Goal: Information Seeking & Learning: Learn about a topic

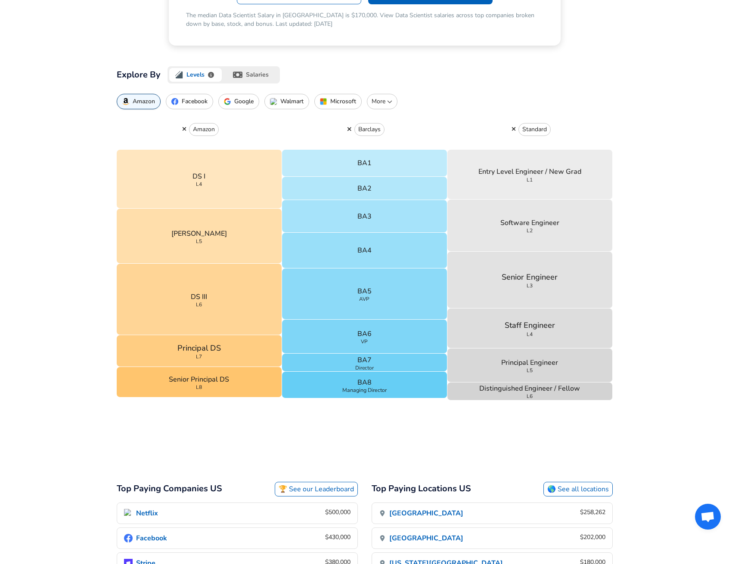
scroll to position [161, 0]
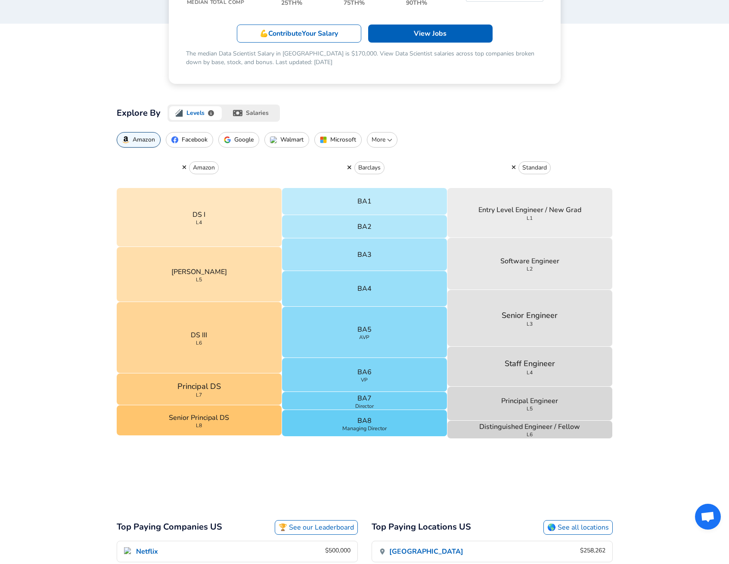
click at [514, 167] on icon "button" at bounding box center [513, 167] width 5 height 6
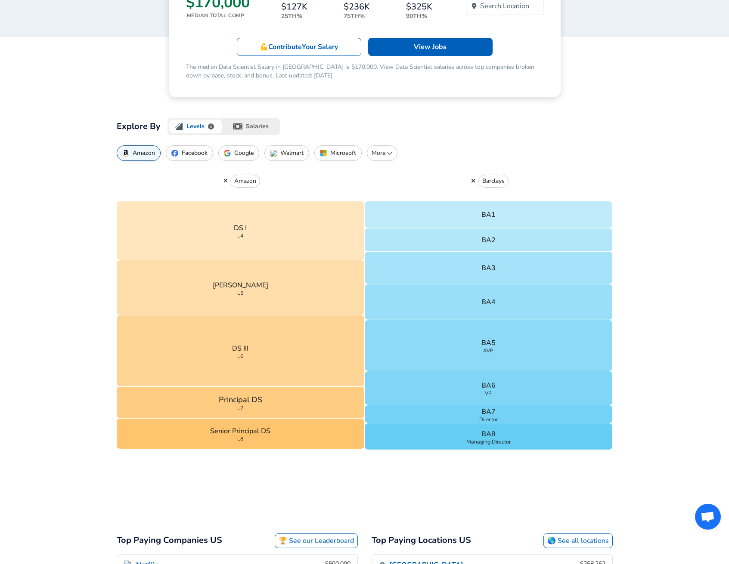
scroll to position [133, 0]
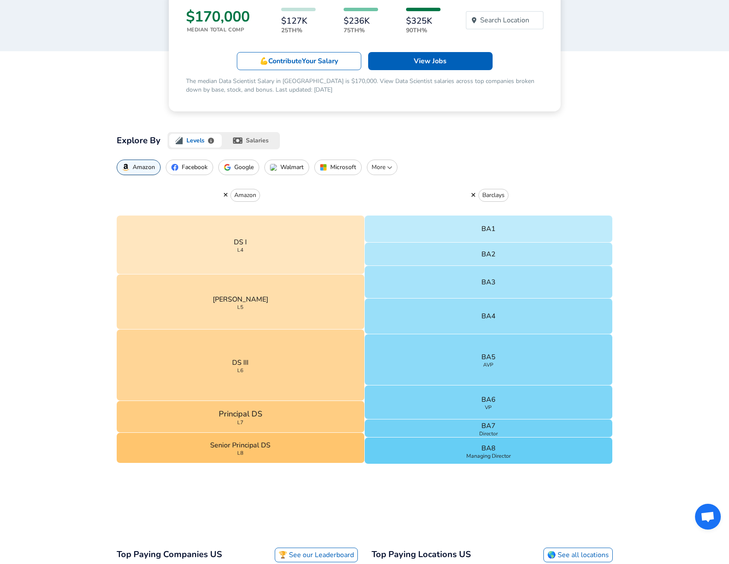
click at [255, 136] on button "salaries" at bounding box center [251, 140] width 56 height 17
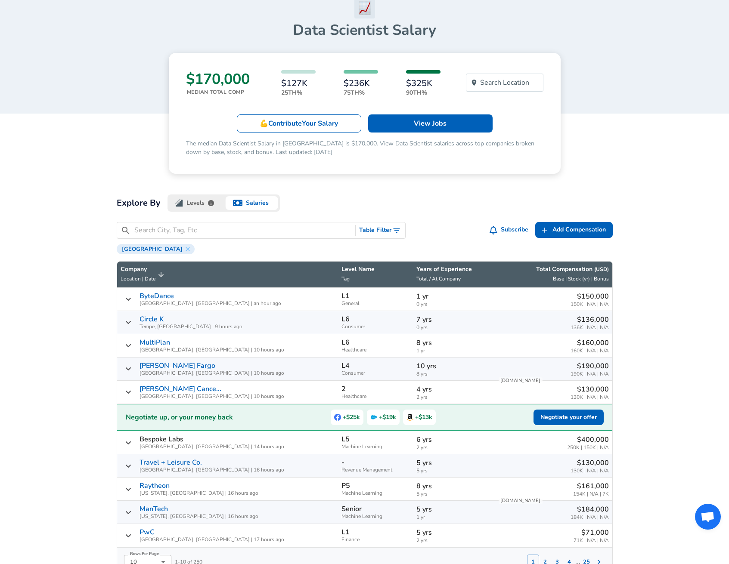
scroll to position [65, 0]
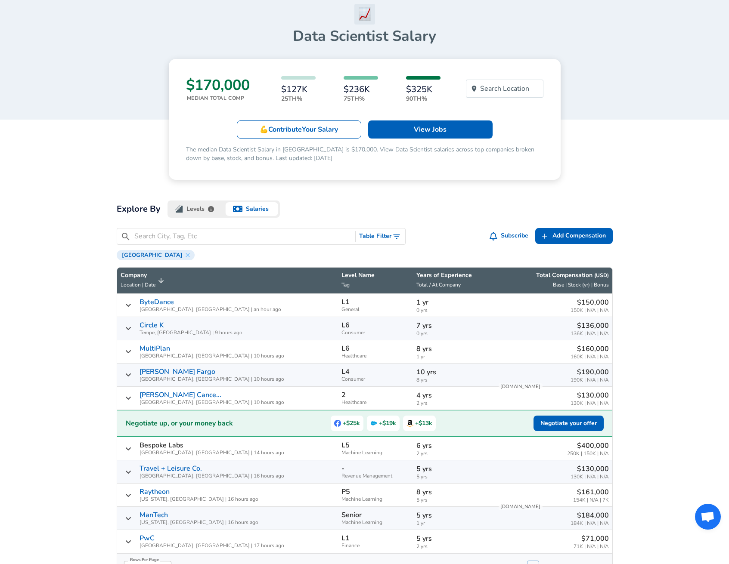
drag, startPoint x: 187, startPoint y: 207, endPoint x: 223, endPoint y: 210, distance: 35.9
click at [187, 207] on button "Levels" at bounding box center [195, 209] width 56 height 17
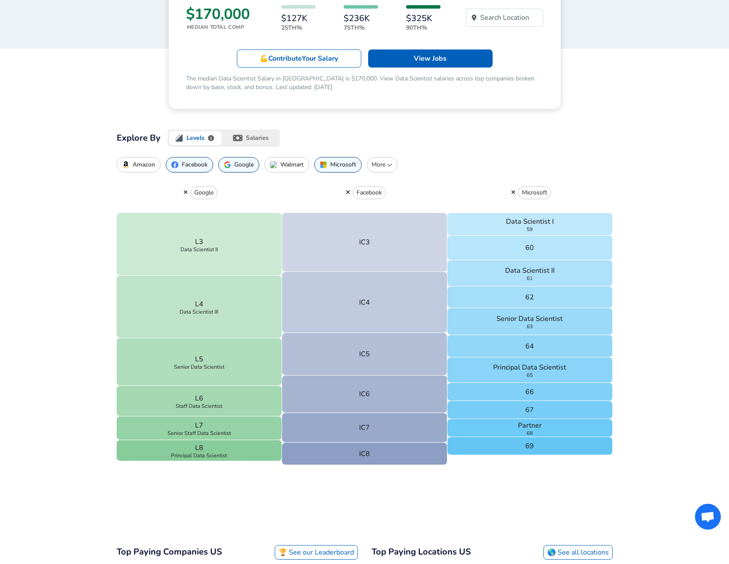
scroll to position [98, 0]
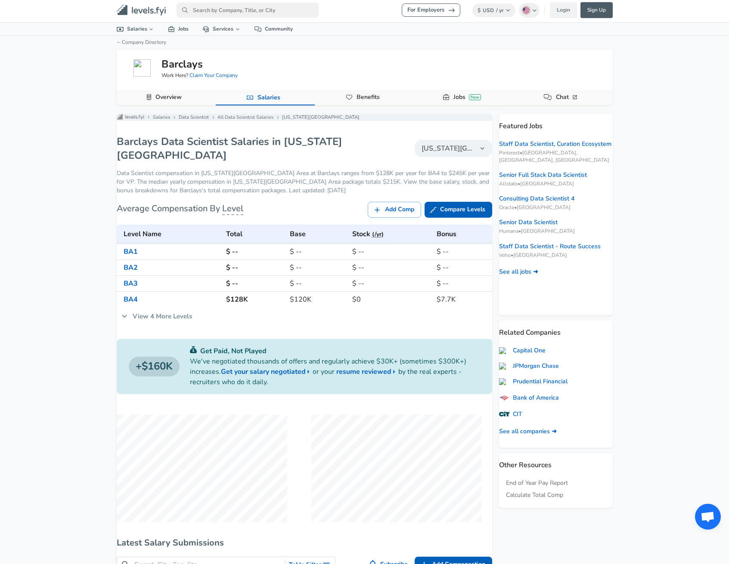
scroll to position [3, 0]
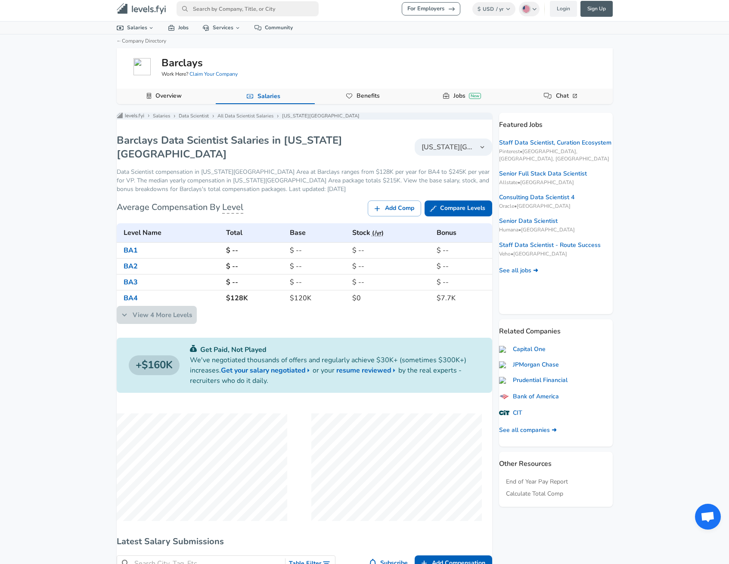
click at [184, 324] on link "View 4 More Levels" at bounding box center [157, 315] width 80 height 18
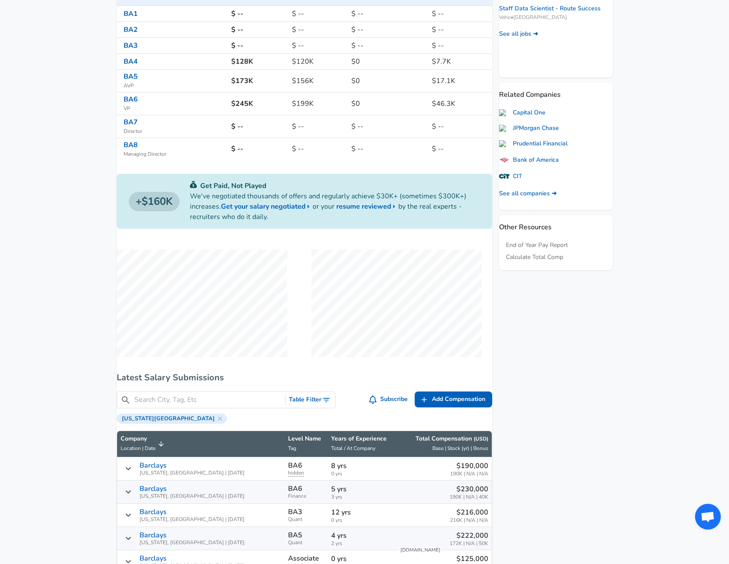
scroll to position [0, 0]
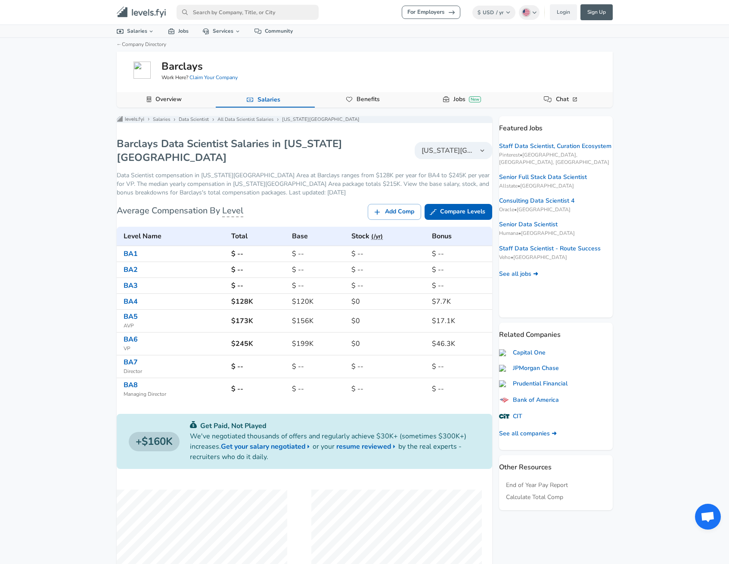
click at [174, 67] on h5 "Barclays" at bounding box center [181, 66] width 41 height 15
